Goal: Task Accomplishment & Management: Use online tool/utility

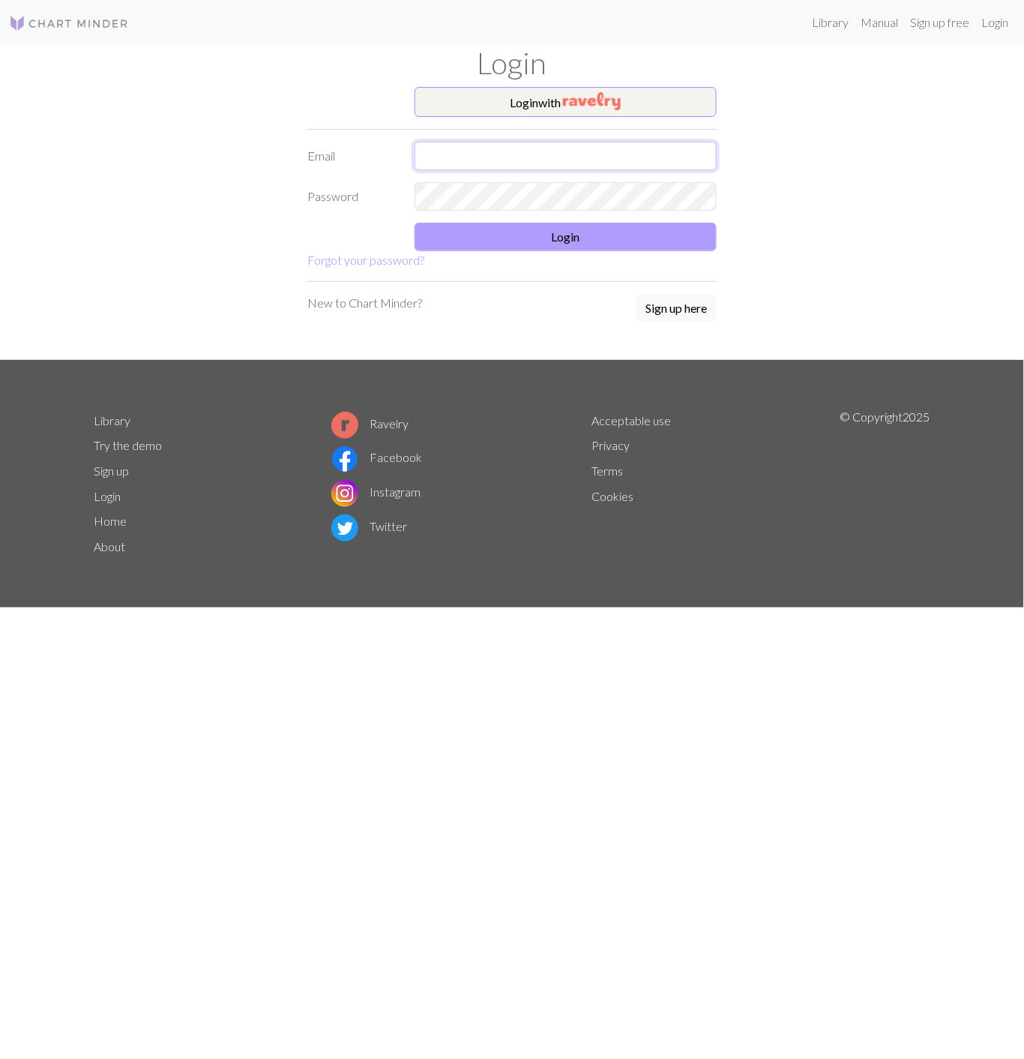
type input "[EMAIL_ADDRESS][PERSON_NAME][DOMAIN_NAME]"
click at [501, 225] on button "Login" at bounding box center [566, 237] width 303 height 28
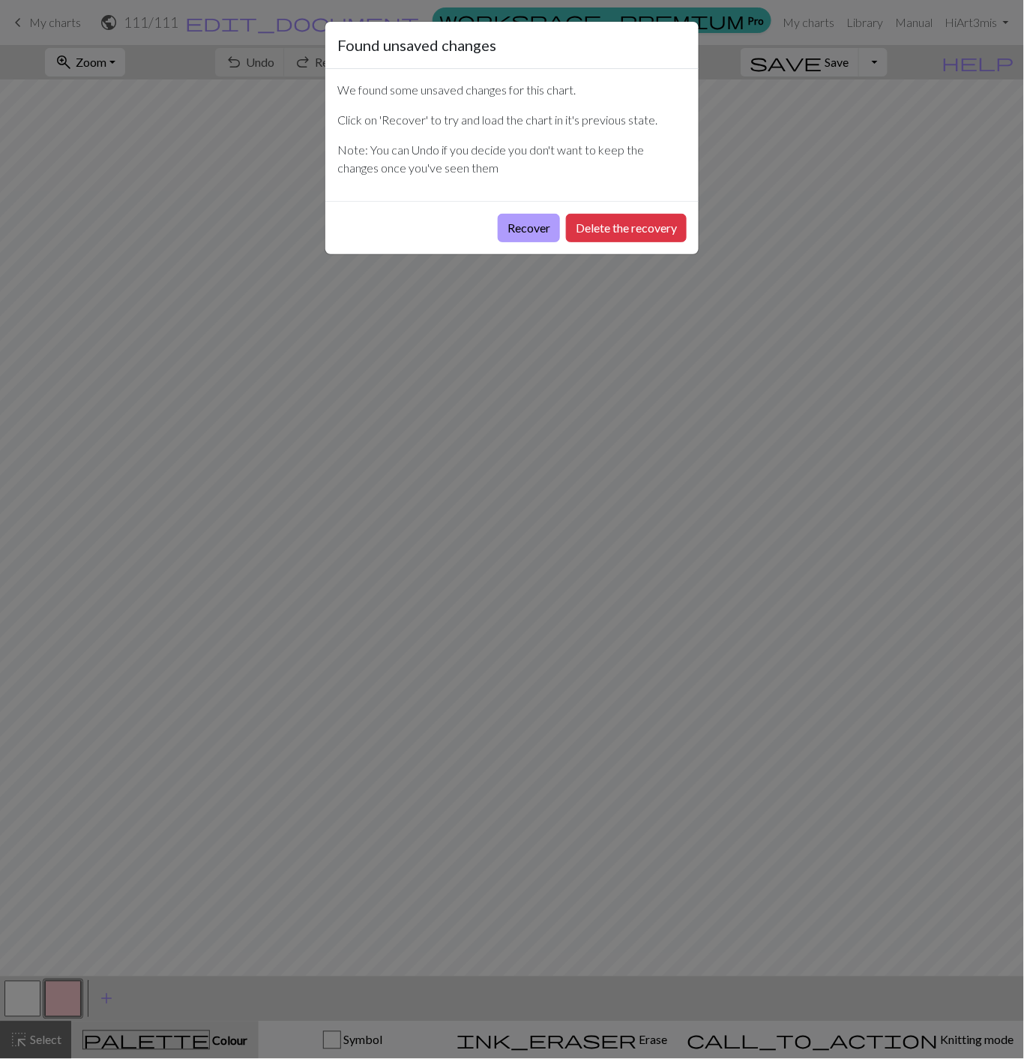
click at [532, 238] on button "Recover" at bounding box center [529, 228] width 62 height 28
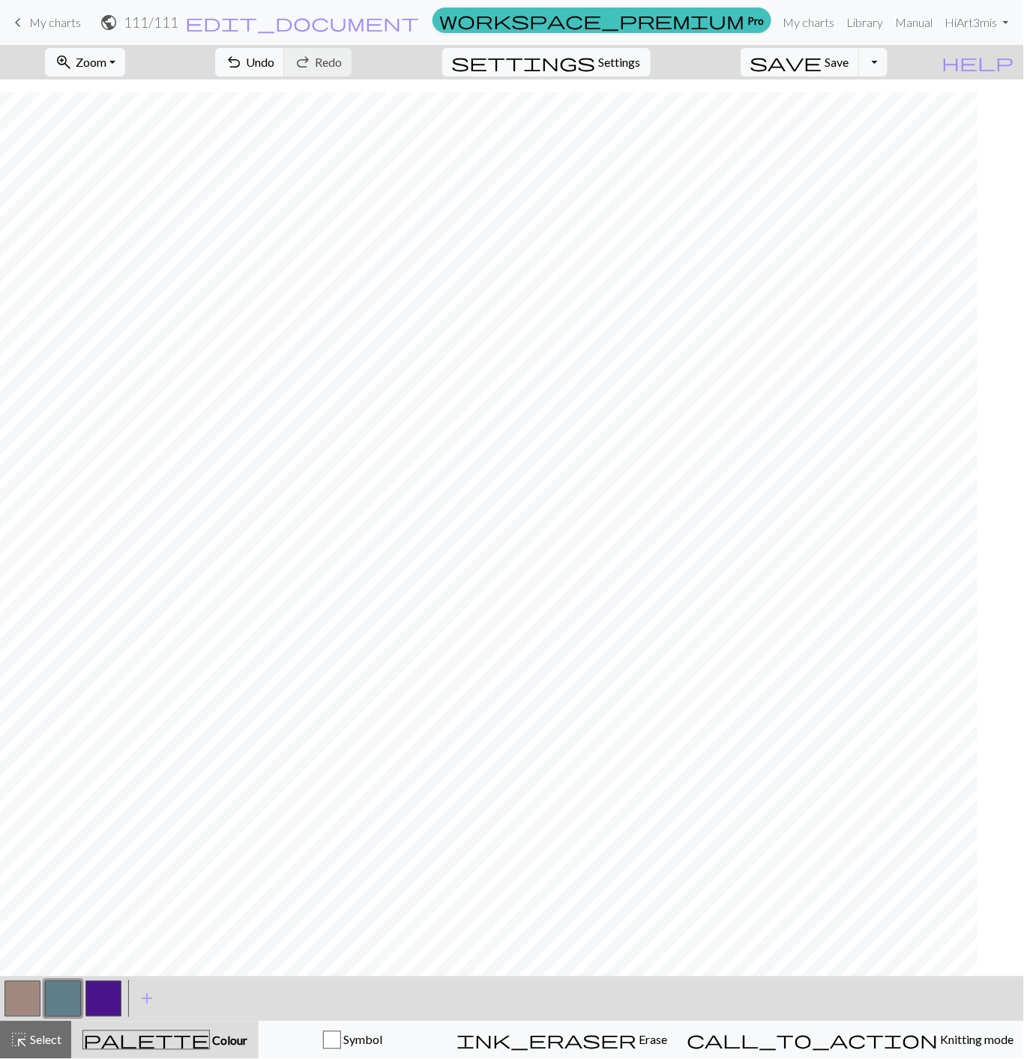
scroll to position [2932, 1659]
click at [30, 1037] on span "Select" at bounding box center [45, 1039] width 34 height 14
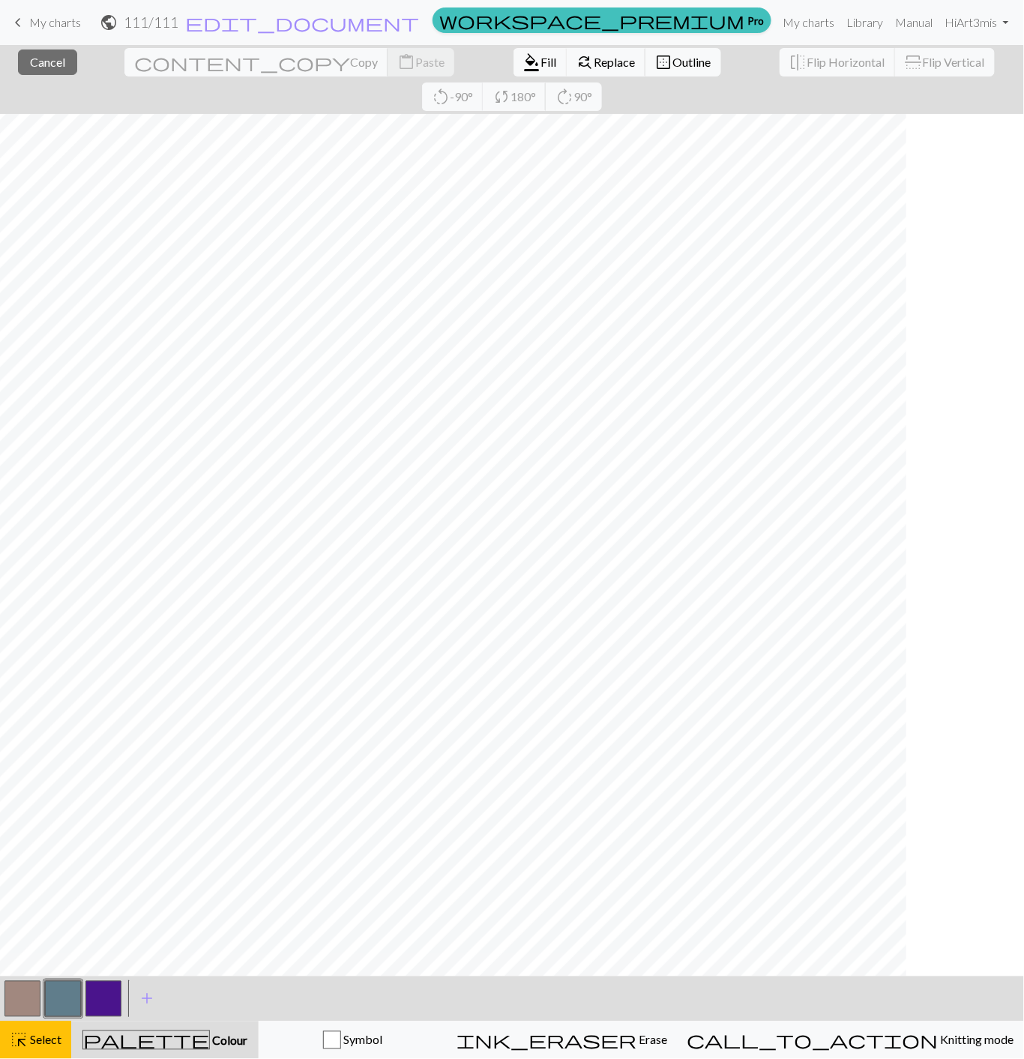
scroll to position [2932, 931]
drag, startPoint x: 458, startPoint y: 976, endPoint x: 417, endPoint y: 972, distance: 41.4
click at [417, 972] on div "close Cancel content_copy Copy content_paste Paste format_color_fill Fill find_…" at bounding box center [512, 552] width 1024 height 1014
click at [228, 980] on div "< > add Add a colour" at bounding box center [512, 998] width 1024 height 45
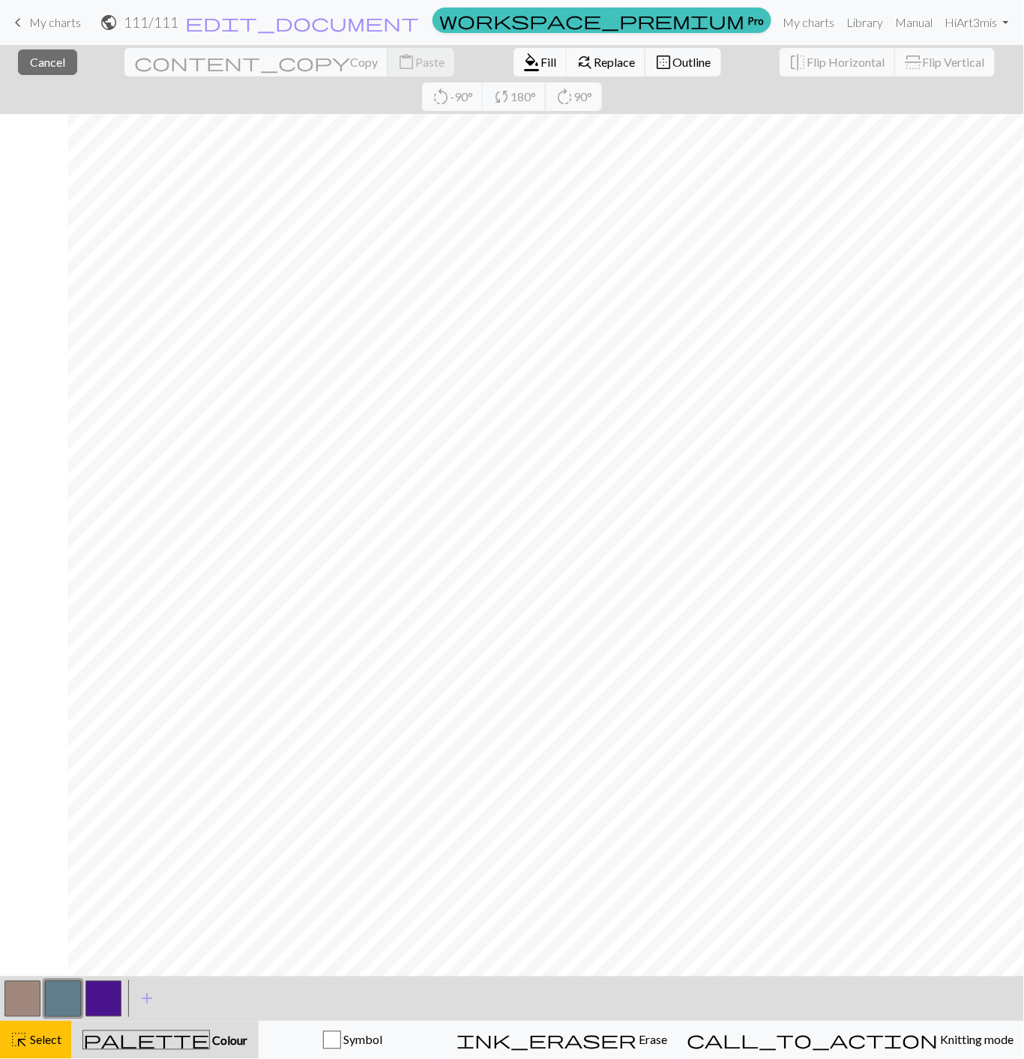
scroll to position [2932, 2463]
drag, startPoint x: 819, startPoint y: 978, endPoint x: -85, endPoint y: 923, distance: 905.8
click at [0, 923] on html "keyboard_arrow_left My charts public 111 / 111 edit_document Edit settings work…" at bounding box center [512, 529] width 1024 height 1059
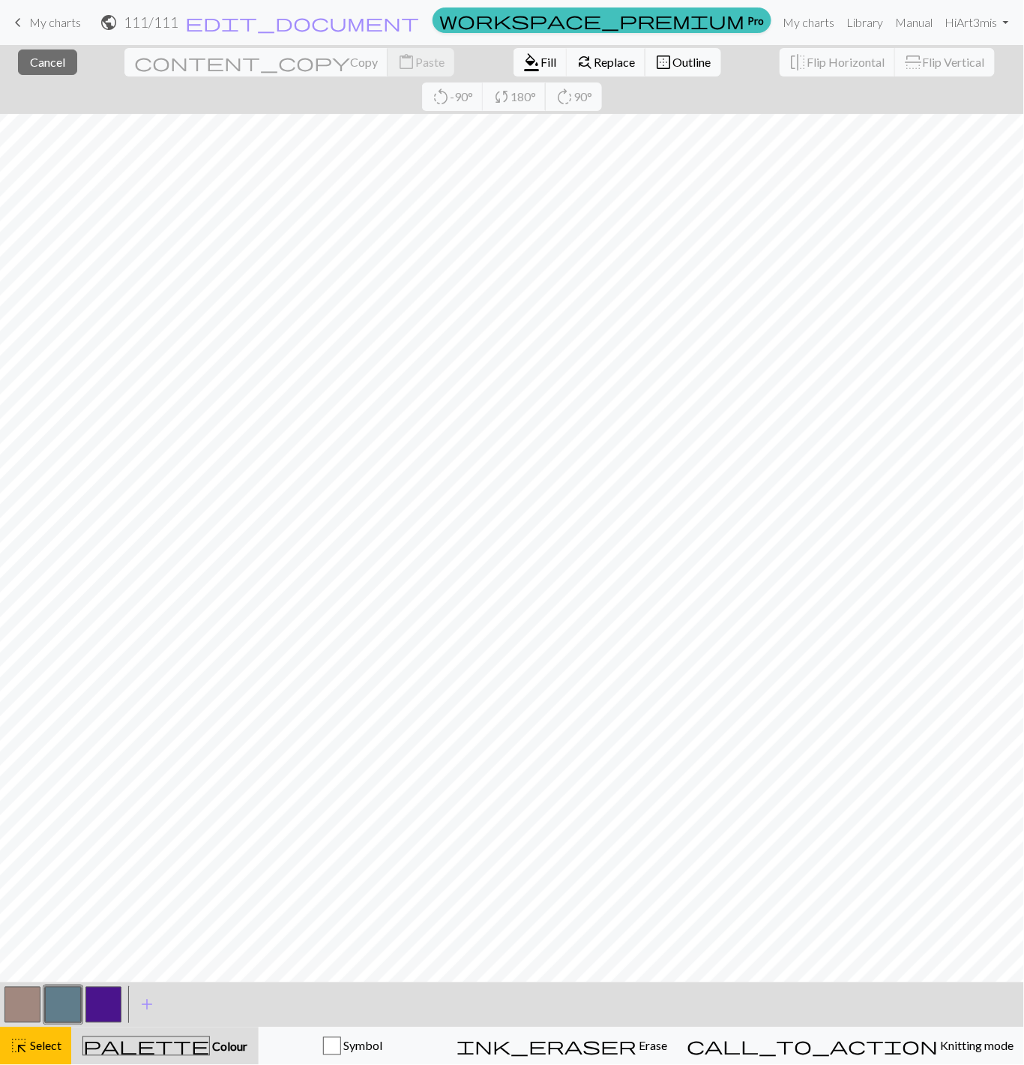
scroll to position [2926, 0]
